Goal: Task Accomplishment & Management: Manage account settings

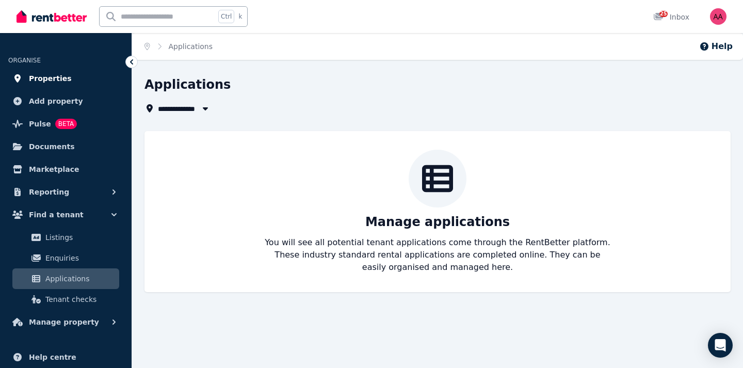
click at [53, 84] on span "Properties" at bounding box center [50, 78] width 43 height 12
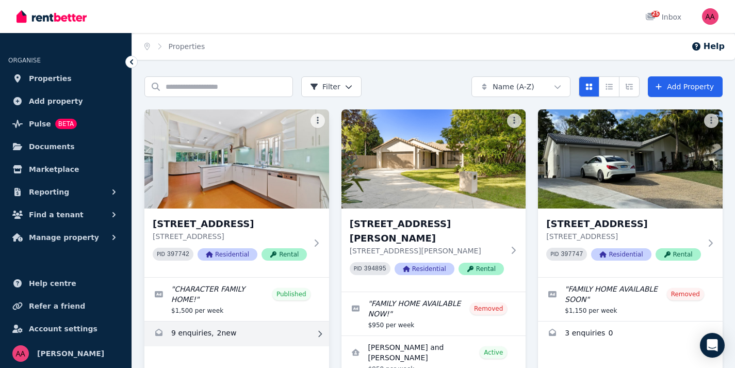
click at [199, 322] on link "Enquiries for 2 The Avenue, Clayfield" at bounding box center [236, 333] width 185 height 25
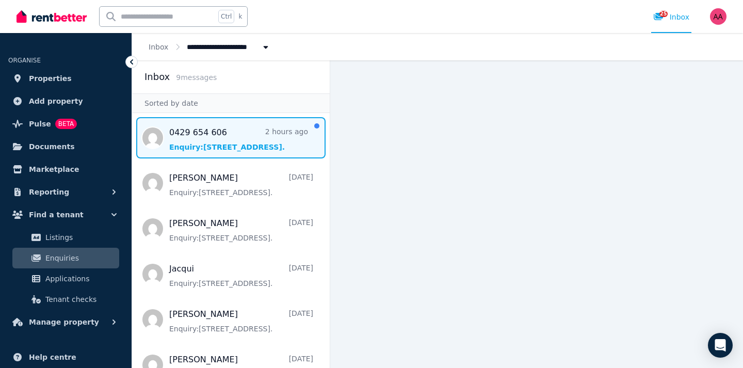
click at [208, 150] on span "Message list" at bounding box center [230, 137] width 197 height 41
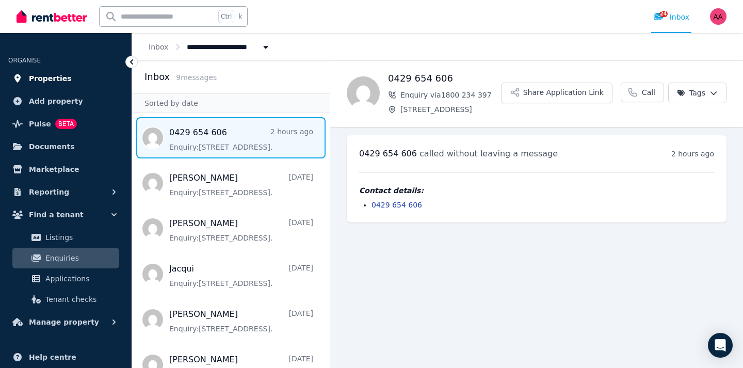
click at [40, 81] on span "Properties" at bounding box center [50, 78] width 43 height 12
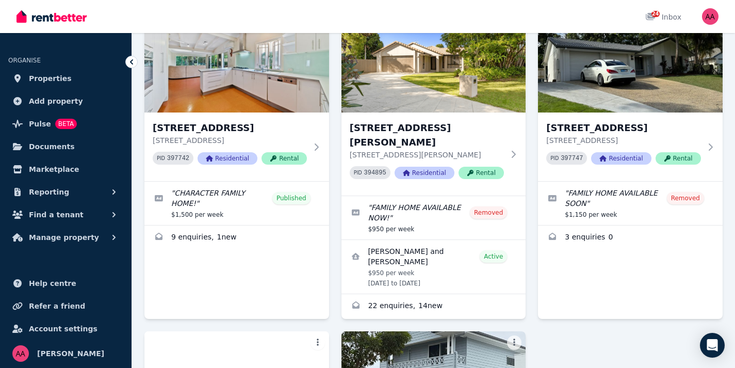
scroll to position [103, 0]
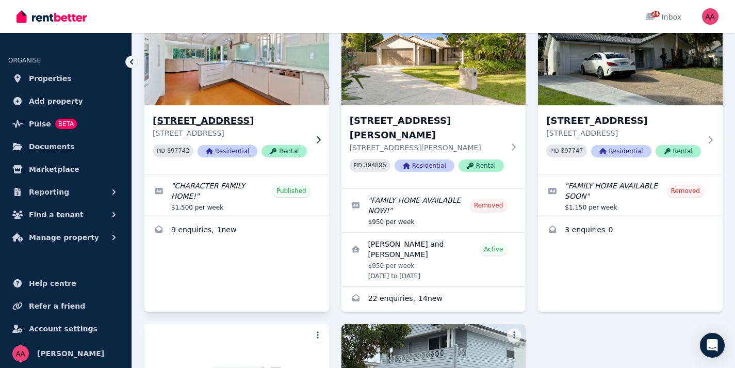
click at [262, 86] on img at bounding box center [237, 56] width 194 height 104
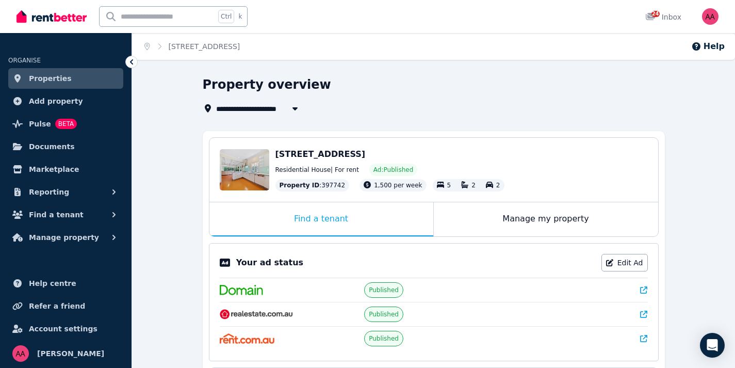
click at [169, 94] on div "**********" at bounding box center [433, 357] width 603 height 563
click at [573, 110] on div "**********" at bounding box center [431, 108] width 456 height 12
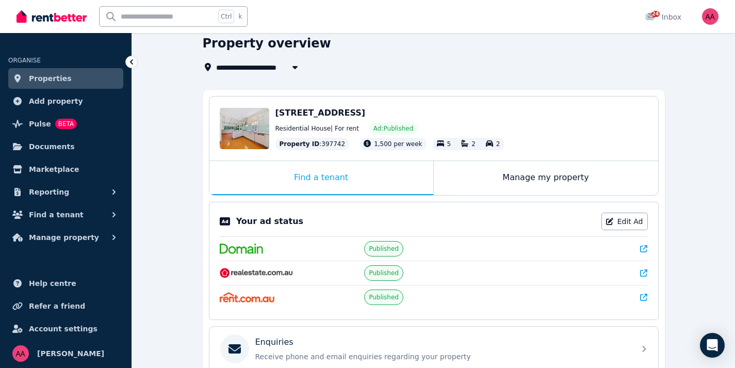
scroll to position [62, 0]
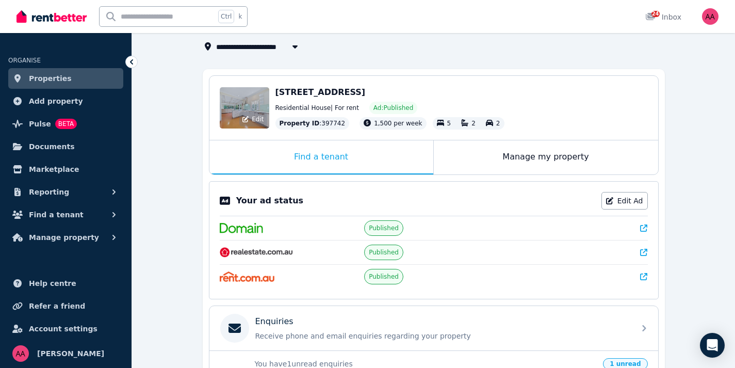
click at [255, 106] on div "Edit" at bounding box center [245, 107] width 50 height 41
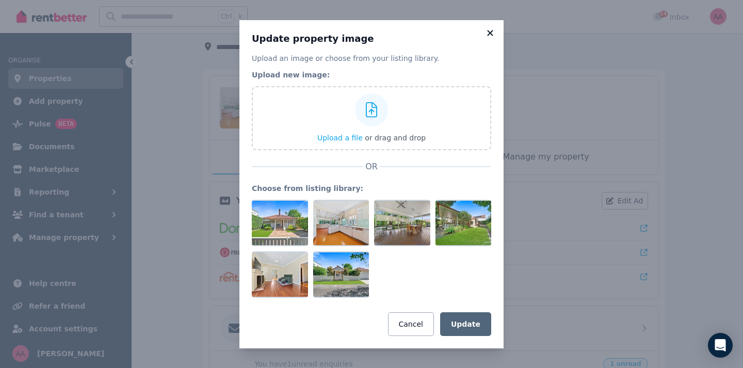
click at [491, 32] on icon at bounding box center [490, 32] width 10 height 9
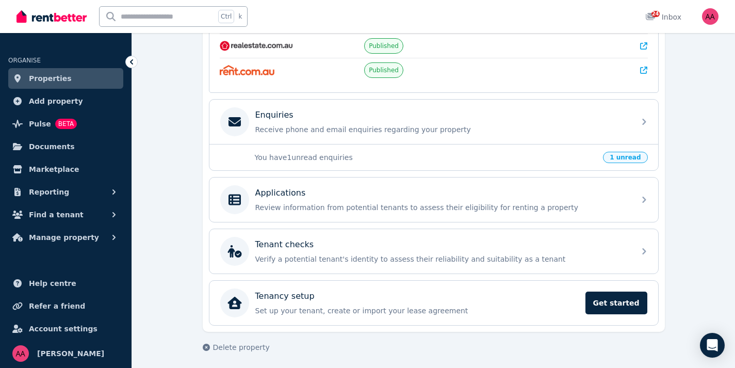
scroll to position [271, 0]
